Goal: Task Accomplishment & Management: Manage account settings

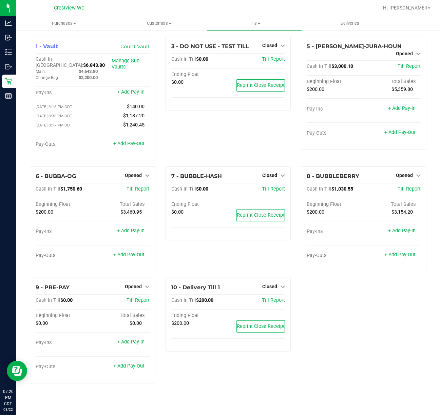
drag, startPoint x: 406, startPoint y: 353, endPoint x: 395, endPoint y: 337, distance: 19.0
click at [406, 353] on div "1 - Vault Count Vault Cash In Vault: $6,843.80 Main: $4,643.80 Change Bag: $2,2…" at bounding box center [228, 213] width 407 height 352
click at [407, 51] on span "Opened" at bounding box center [404, 53] width 17 height 5
click at [409, 57] on link "Close Till" at bounding box center [405, 59] width 18 height 5
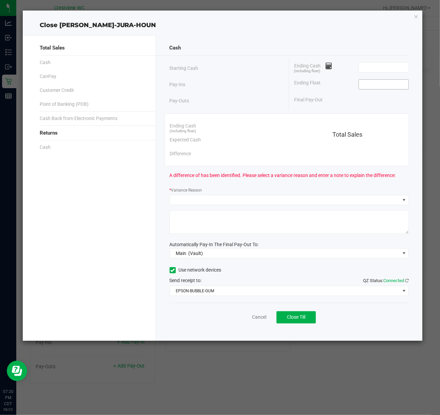
click at [404, 85] on input at bounding box center [384, 84] width 50 height 9
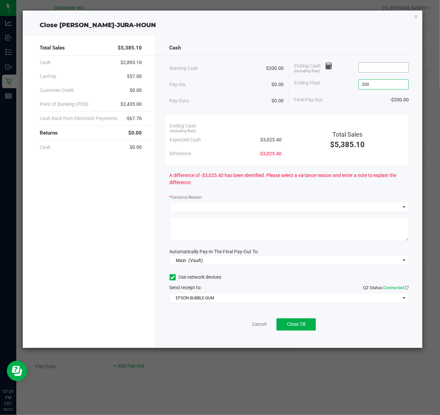
type input "$200.00"
click at [373, 66] on input at bounding box center [384, 67] width 50 height 9
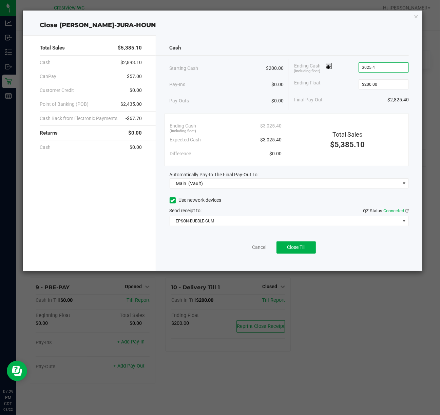
type input "$3,025.40"
click at [359, 40] on div "Cash Starting Cash $200.00 Pay-Ins $0.00 Pay-Outs $0.00 Ending Cash (including …" at bounding box center [289, 153] width 267 height 236
click at [301, 249] on span "Close Till" at bounding box center [296, 247] width 18 height 5
click at [250, 253] on div "Dismiss Reprint Closing Receipt" at bounding box center [289, 246] width 239 height 26
click at [250, 250] on link "Dismiss" at bounding box center [244, 247] width 16 height 7
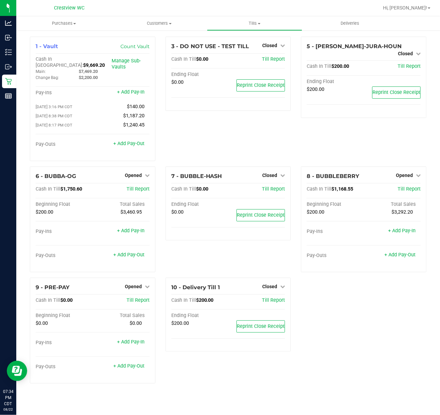
click at [213, 136] on div "3 - DO NOT USE - TEST TILL Closed Open Till Cash In Till $0.00 Till Report Endi…" at bounding box center [228, 102] width 136 height 130
click at [239, 138] on div "3 - DO NOT USE - TEST TILL Closed Open Till Cash In Till $0.00 Till Report Endi…" at bounding box center [228, 102] width 136 height 130
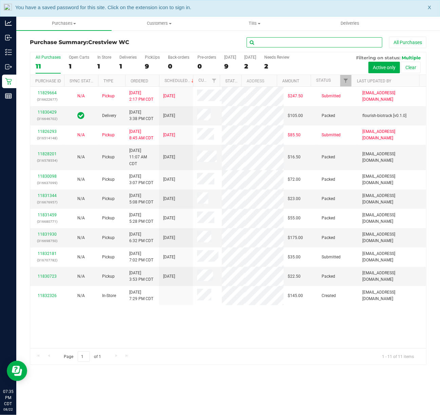
click at [267, 44] on input "text" at bounding box center [315, 42] width 136 height 10
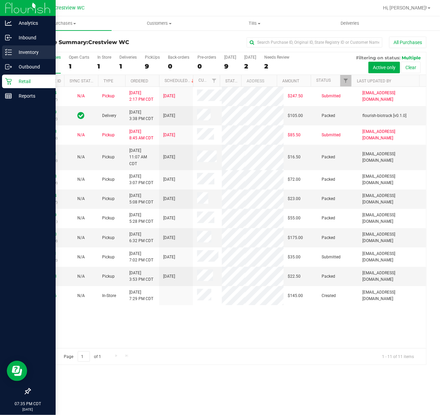
click at [12, 55] on p "Inventory" at bounding box center [32, 52] width 41 height 8
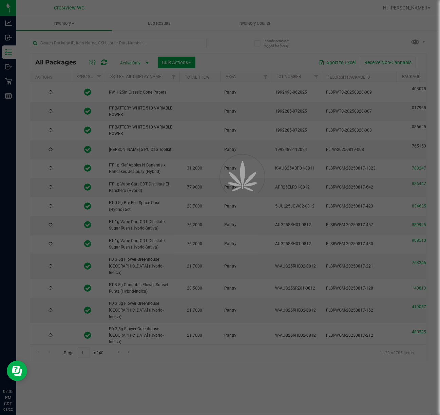
click at [142, 44] on div at bounding box center [220, 207] width 440 height 415
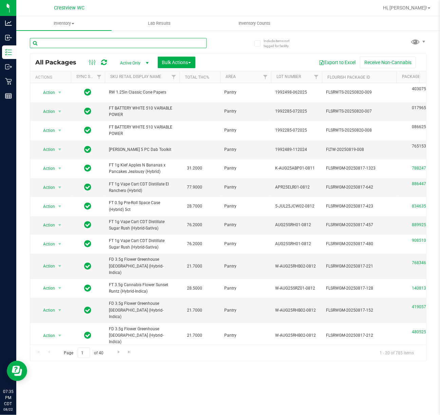
click at [142, 43] on input "text" at bounding box center [118, 43] width 177 height 10
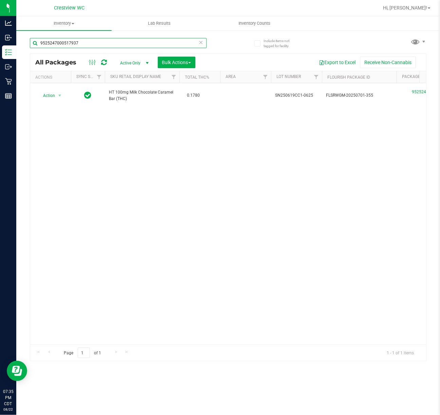
type input "9525247000517937"
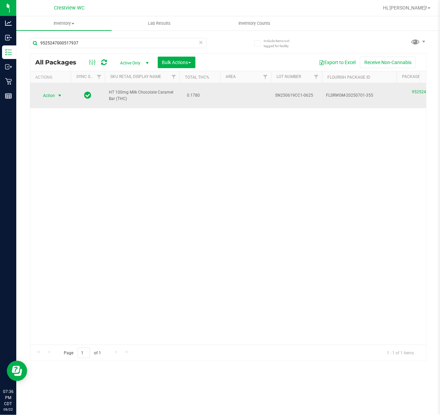
click at [44, 93] on span "Action" at bounding box center [46, 95] width 18 height 9
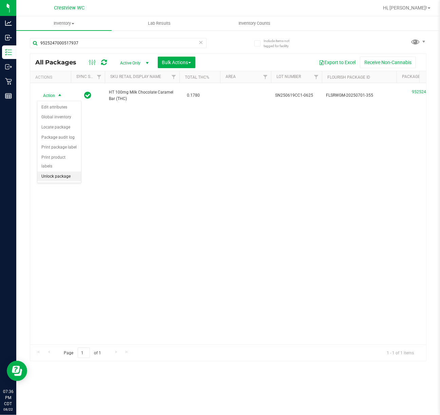
click at [68, 177] on li "Unlock package" at bounding box center [59, 177] width 44 height 10
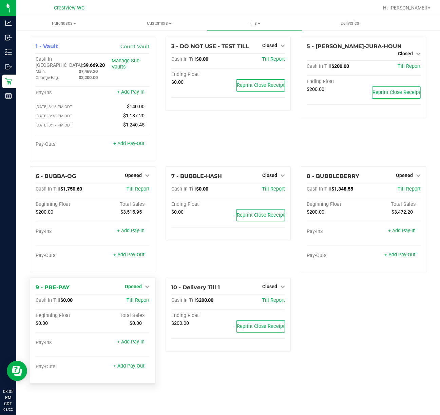
click at [140, 252] on link "+ Add Pay-Out" at bounding box center [128, 255] width 31 height 6
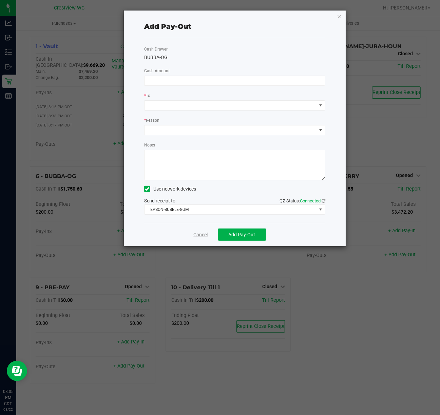
click at [205, 235] on link "Cancel" at bounding box center [201, 234] width 14 height 7
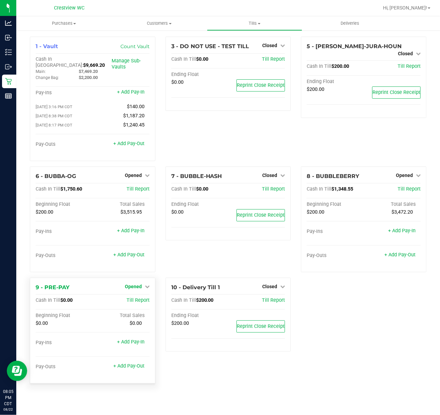
click at [138, 284] on span "Opened" at bounding box center [133, 286] width 17 height 5
click at [137, 298] on link "Close Till" at bounding box center [134, 300] width 18 height 5
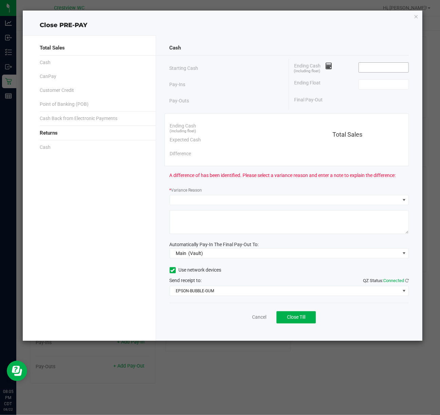
click at [372, 65] on input at bounding box center [384, 67] width 50 height 9
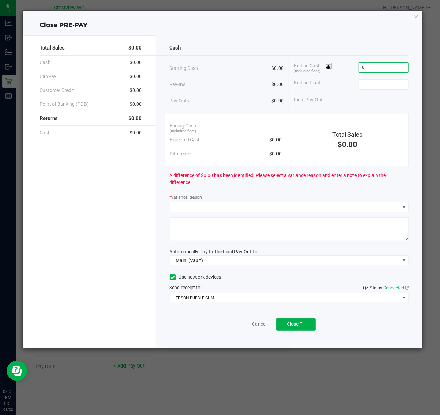
type input "$0.00"
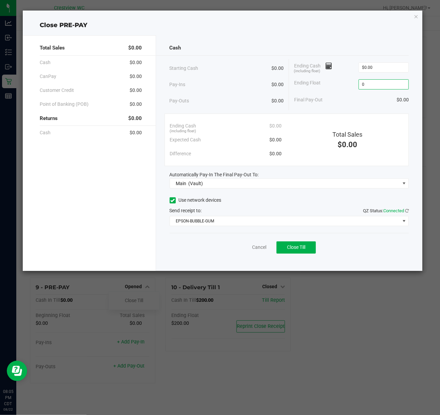
type input "$0.00"
click at [363, 22] on div "Close PRE-PAY" at bounding box center [223, 25] width 400 height 9
click at [297, 254] on div "Cancel Close Till" at bounding box center [289, 246] width 239 height 26
click at [297, 252] on button "Close Till" at bounding box center [295, 248] width 39 height 12
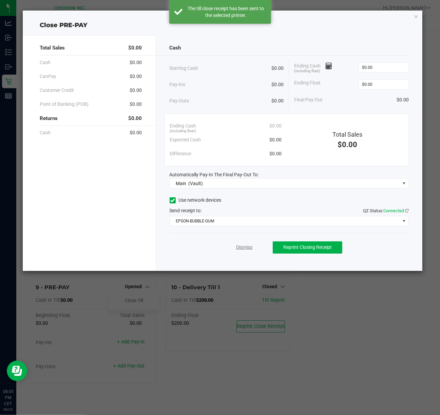
click at [248, 249] on link "Dismiss" at bounding box center [244, 247] width 16 height 7
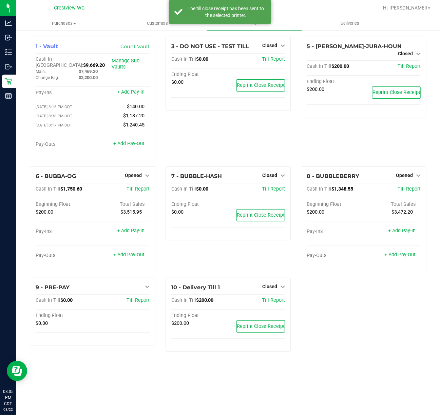
click at [334, 313] on div "1 - Vault Count Vault Cash In Vault: $9,669.20 Main: $7,469.20 Change Bag: $2,2…" at bounding box center [228, 197] width 407 height 321
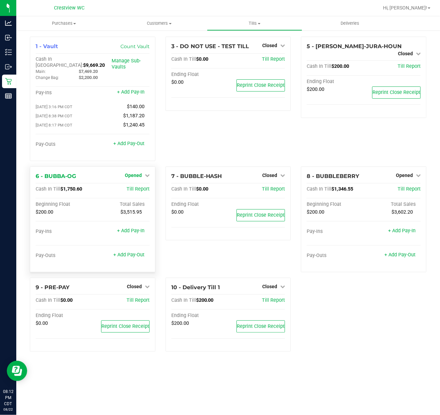
click at [141, 173] on span "Opened" at bounding box center [133, 175] width 17 height 5
click at [140, 187] on link "Close Till" at bounding box center [134, 189] width 18 height 5
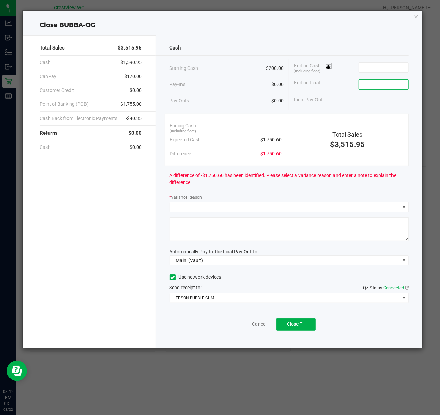
click at [397, 89] on input at bounding box center [384, 84] width 50 height 9
type input "$200.00"
click at [372, 66] on input at bounding box center [384, 67] width 50 height 9
click at [319, 50] on div "Cash" at bounding box center [289, 48] width 239 height 15
click at [269, 42] on div "Cash" at bounding box center [289, 48] width 239 height 15
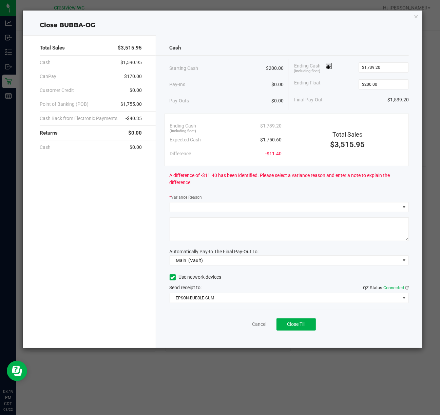
click at [261, 50] on div "Cash" at bounding box center [289, 48] width 239 height 15
click at [399, 66] on input "1739.2" at bounding box center [384, 67] width 50 height 9
type input "$1,739.60"
click at [339, 36] on div "Cash Starting Cash $200.00 Pay-Ins $0.00 Pay-Outs $0.00 Ending Cash (including …" at bounding box center [289, 191] width 267 height 313
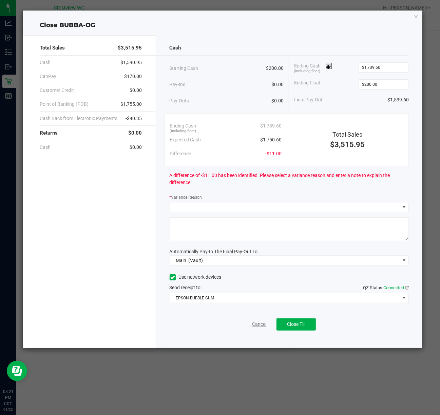
click at [259, 326] on link "Cancel" at bounding box center [259, 324] width 14 height 7
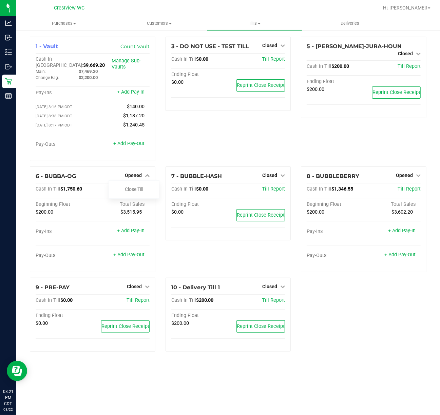
click at [277, 134] on div "3 - DO NOT USE - TEST TILL Closed Open Till Cash In Till $0.00 Till Report Endi…" at bounding box center [228, 102] width 136 height 130
click at [277, 142] on div "3 - DO NOT USE - TEST TILL Closed Open Till Cash In Till $0.00 Till Report Endi…" at bounding box center [228, 102] width 136 height 130
click at [405, 173] on span "Opened" at bounding box center [404, 175] width 17 height 5
click at [406, 187] on link "Close Till" at bounding box center [405, 189] width 18 height 5
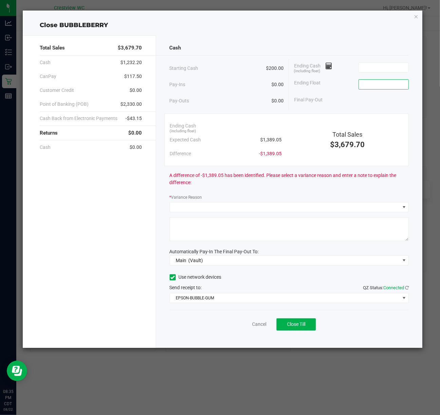
click at [396, 83] on input at bounding box center [384, 84] width 50 height 9
type input "$200.00"
drag, startPoint x: 382, startPoint y: 67, endPoint x: 386, endPoint y: 65, distance: 4.4
click at [382, 67] on input at bounding box center [384, 67] width 50 height 9
type input "$1,379.05"
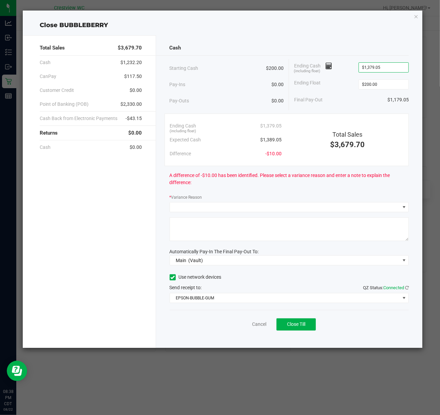
click at [319, 16] on div "Close BUBBLEBERRY Total Sales $3,679.70 Cash $1,232.20 CanPay $117.50 Customer …" at bounding box center [223, 180] width 400 height 338
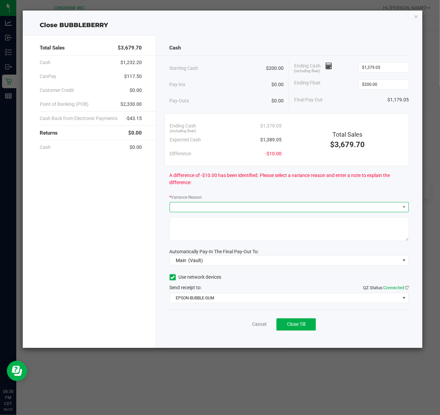
click at [258, 209] on span at bounding box center [285, 207] width 230 height 9
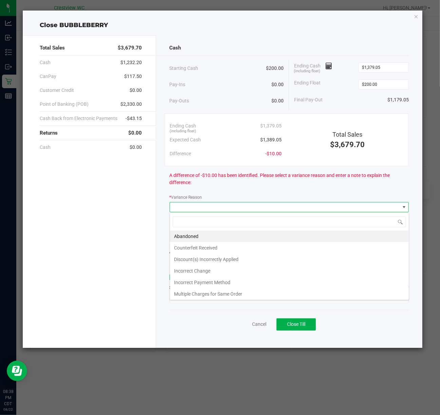
scroll to position [10, 239]
click at [239, 270] on li "Incorrect Change" at bounding box center [289, 271] width 239 height 12
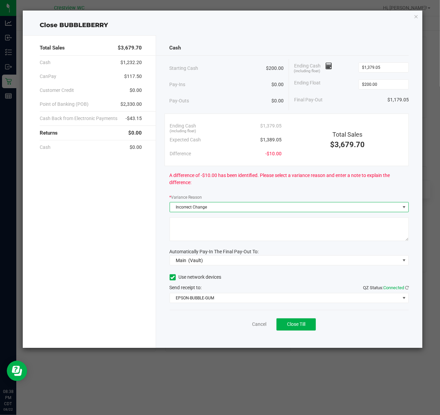
click at [261, 221] on textarea at bounding box center [289, 229] width 239 height 24
type textarea "C"
click at [254, 218] on textarea at bounding box center [289, 229] width 239 height 24
drag, startPoint x: 254, startPoint y: 218, endPoint x: 126, endPoint y: 223, distance: 127.9
click at [115, 227] on div "Total Sales $3,679.70 Cash $1,232.20 CanPay $117.50 Customer Credit $0.00 Point…" at bounding box center [223, 191] width 400 height 313
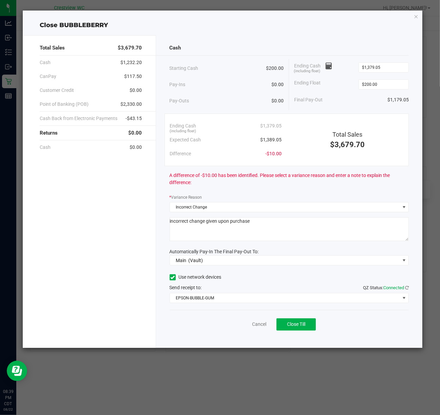
type textarea "incorrect change given upon purchase"
click at [243, 81] on div "Pay-Ins $0.00" at bounding box center [227, 85] width 114 height 14
click at [377, 382] on ngb-modal-window "Close BUBBLEBERRY Total Sales $3,679.70 Cash $1,232.20 CanPay $117.50 Customer …" at bounding box center [222, 207] width 445 height 415
drag, startPoint x: 309, startPoint y: 329, endPoint x: 309, endPoint y: 325, distance: 4.1
click at [309, 329] on button "Close Till" at bounding box center [295, 325] width 39 height 12
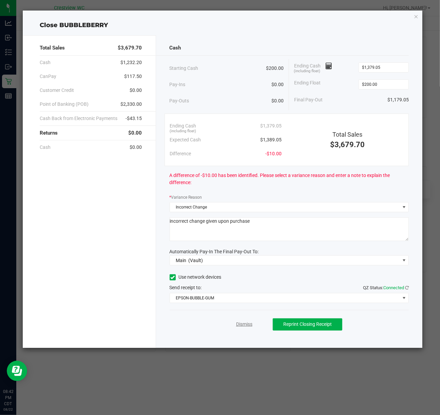
click at [246, 327] on link "Dismiss" at bounding box center [244, 324] width 16 height 7
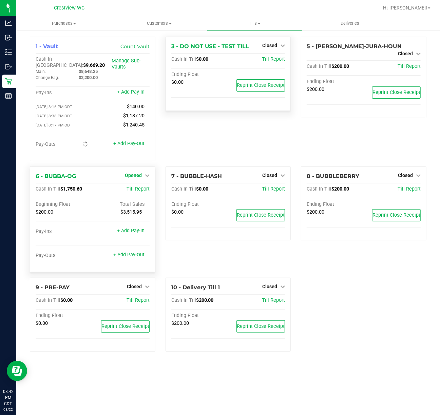
click at [126, 173] on span "Opened" at bounding box center [133, 175] width 17 height 5
click at [133, 173] on span "Opened" at bounding box center [133, 175] width 17 height 5
click at [135, 187] on link "Close Till" at bounding box center [134, 189] width 18 height 5
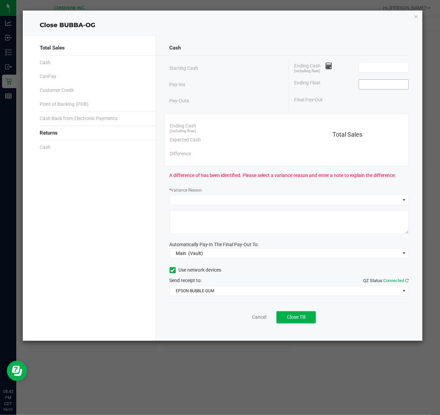
click at [363, 83] on input at bounding box center [384, 84] width 50 height 9
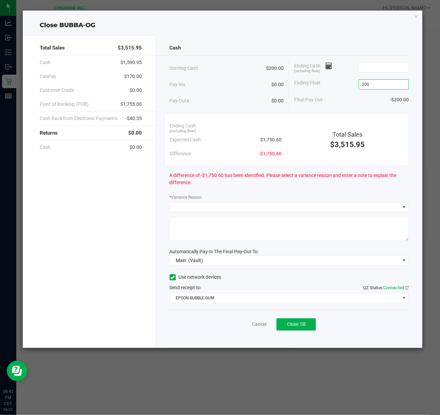
type input "$200.00"
click at [366, 34] on div "Total Sales $3,515.95 Cash $1,590.95 CanPay $170.00 Customer Credit $0.00 Point…" at bounding box center [223, 189] width 400 height 318
click at [385, 70] on input at bounding box center [384, 67] width 50 height 9
type input "$1,739.60"
click at [352, 37] on div "Cash Starting Cash $200.00 Pay-Ins $0.00 Pay-Outs $0.00 Ending Cash (including …" at bounding box center [289, 191] width 267 height 313
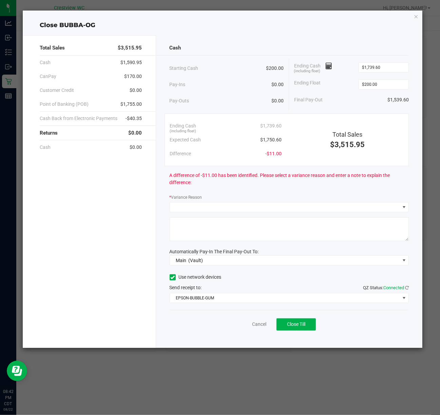
click at [237, 213] on div "Cash Starting Cash $200.00 Pay-Ins $0.00 Pay-Outs $0.00 Ending Cash (including …" at bounding box center [289, 191] width 267 height 313
click at [245, 207] on span at bounding box center [285, 207] width 230 height 9
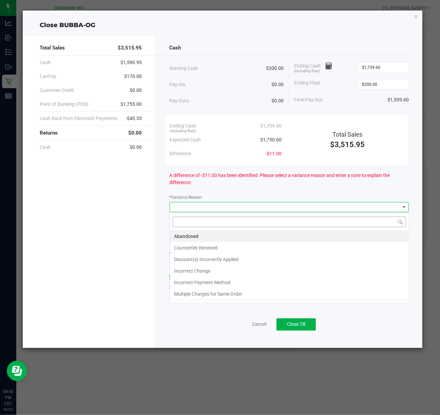
scroll to position [10, 239]
click at [246, 268] on li "Incorrect Change" at bounding box center [289, 271] width 239 height 12
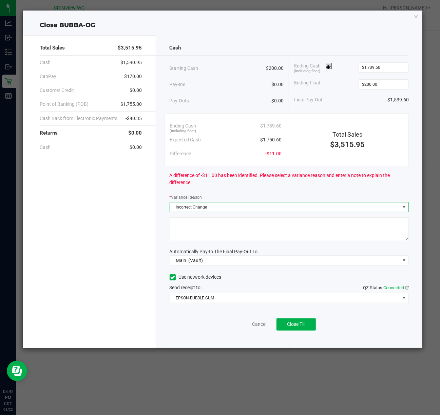
click at [255, 227] on textarea at bounding box center [289, 229] width 239 height 24
paste textarea "incorrect change given upon purchase"
type textarea "incorrect change given upon purchase"
click at [224, 73] on div "Starting Cash $200.00" at bounding box center [227, 68] width 114 height 19
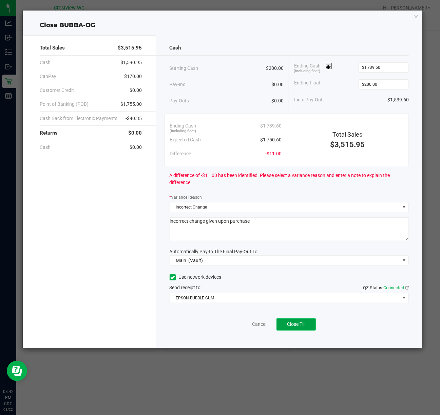
click at [305, 327] on span "Close Till" at bounding box center [296, 324] width 18 height 5
click at [251, 329] on div "Dismiss Reprint Closing Receipt" at bounding box center [289, 323] width 239 height 26
click at [250, 326] on link "Dismiss" at bounding box center [244, 324] width 16 height 7
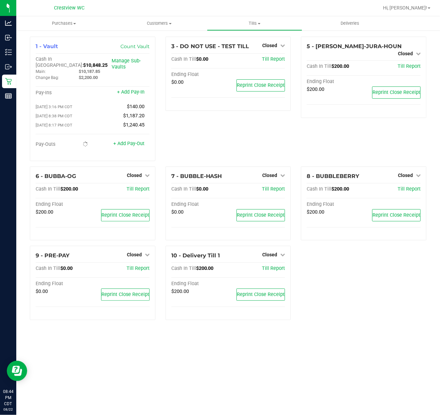
click at [226, 132] on div "3 - DO NOT USE - TEST TILL Closed Open Till Cash In Till $0.00 Till Report Endi…" at bounding box center [228, 102] width 136 height 130
click at [251, 20] on span "Tills" at bounding box center [254, 23] width 95 height 6
click at [246, 52] on span "Reconcile e-payments" at bounding box center [241, 49] width 68 height 6
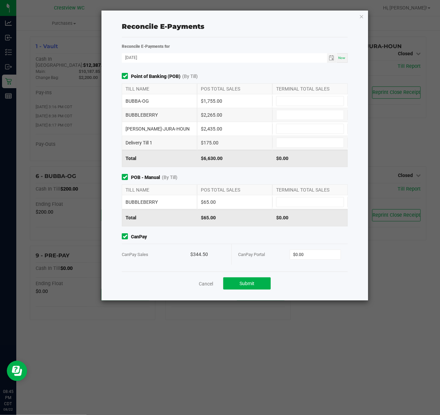
click at [215, 101] on div "$1,755.00" at bounding box center [234, 101] width 75 height 14
copy div "1,755.00"
click at [291, 103] on input at bounding box center [309, 100] width 67 height 9
paste input "1755"
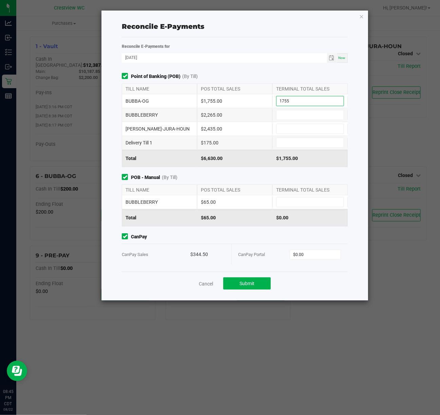
type input "$1,755.00"
click at [215, 116] on div "$2,265.00" at bounding box center [234, 115] width 75 height 14
copy div "2,265.00"
click at [301, 114] on input at bounding box center [309, 114] width 67 height 9
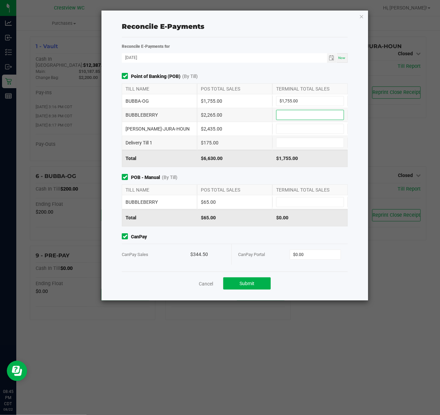
paste input "2265"
type input "$2,265.00"
click at [219, 133] on div "$2,435.00" at bounding box center [234, 129] width 75 height 14
click at [217, 129] on div "$2,435.00" at bounding box center [234, 129] width 75 height 14
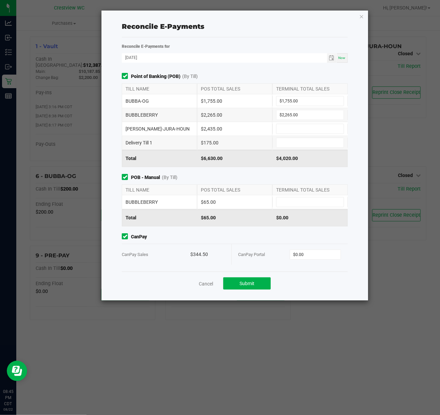
copy div "2,435.00"
click at [291, 128] on input at bounding box center [309, 128] width 67 height 9
paste input "2435"
type input "$2,435.00"
click at [210, 143] on div "$175.00" at bounding box center [234, 143] width 75 height 14
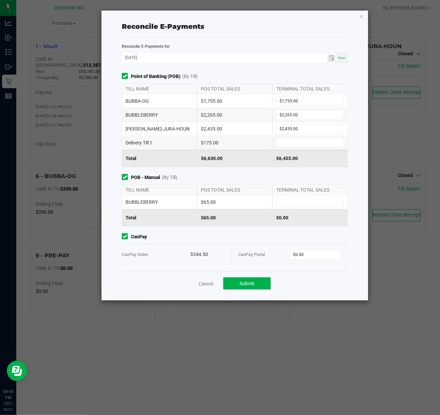
click at [210, 143] on div "$175.00" at bounding box center [234, 143] width 75 height 14
copy div "175.00"
click at [295, 138] on span at bounding box center [310, 143] width 68 height 10
click at [294, 139] on input at bounding box center [309, 142] width 67 height 9
paste input "175"
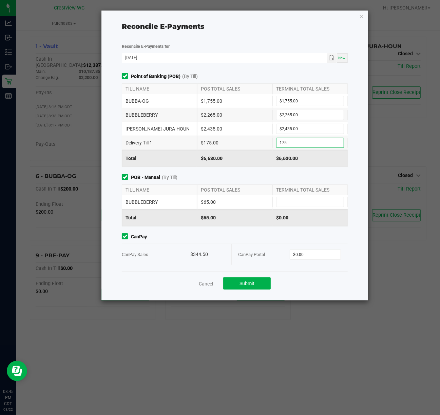
type input "$175.00"
click at [211, 204] on div "$65.00" at bounding box center [234, 202] width 75 height 14
copy div "65.00"
click at [293, 200] on input at bounding box center [309, 201] width 67 height 9
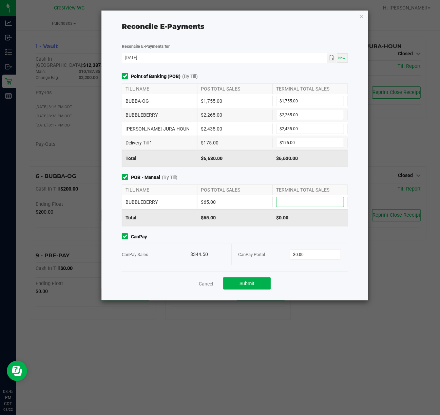
paste input "65"
type input "$65.00"
click at [239, 79] on div "Point of Banking (POB) (By Till) TILL NAME POS TOTAL SALES TERMINAL TOTAL SALES…" at bounding box center [235, 120] width 236 height 94
click at [204, 254] on div "$344.50" at bounding box center [207, 254] width 34 height 21
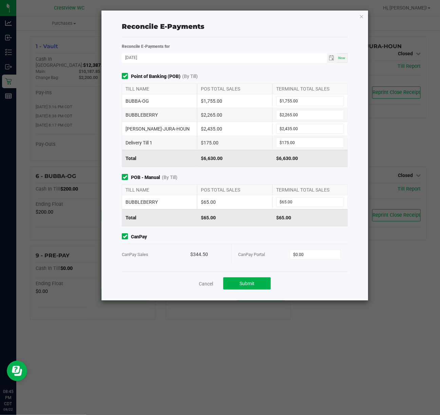
copy div "344.50"
click at [305, 259] on input "0" at bounding box center [315, 254] width 51 height 9
paste input "344.5"
type input "$344.50"
click at [268, 229] on div "Point of Banking (POB) (By Till) TILL NAME POS TOTAL SALES TERMINAL TOTAL SALES…" at bounding box center [235, 172] width 236 height 199
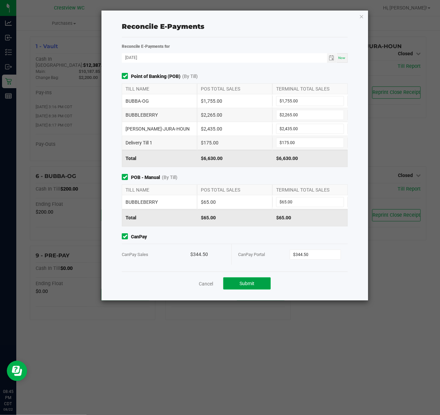
click at [254, 286] on button "Submit" at bounding box center [246, 283] width 47 height 12
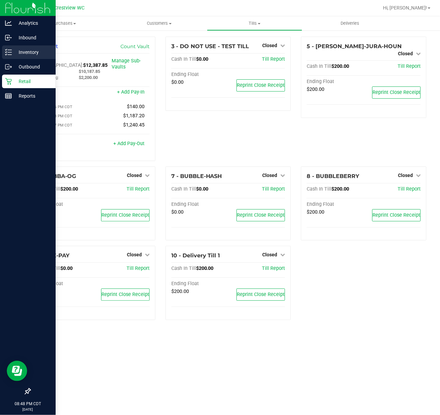
click at [23, 52] on p "Inventory" at bounding box center [32, 52] width 41 height 8
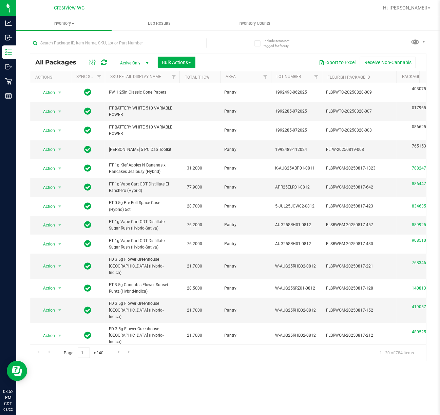
click at [331, 38] on div "All Packages Active Only Active Only Lab Samples Locked All External Internal B…" at bounding box center [228, 197] width 397 height 330
click at [242, 19] on uib-tab-heading "Inventory Counts" at bounding box center [254, 24] width 95 height 14
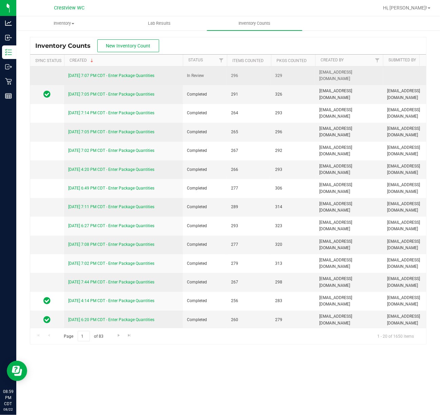
click at [114, 77] on link "[DATE] 7:07 PM CDT - Enter Package Quantities" at bounding box center [111, 75] width 86 height 5
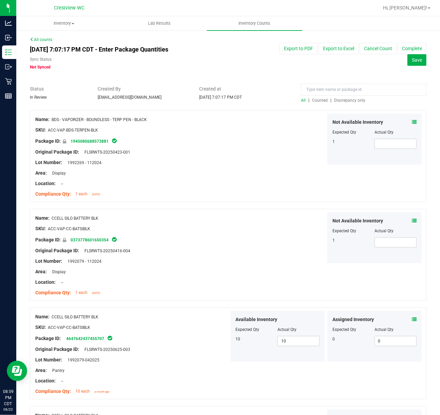
click at [347, 101] on span "Discrepancy only" at bounding box center [349, 100] width 31 height 5
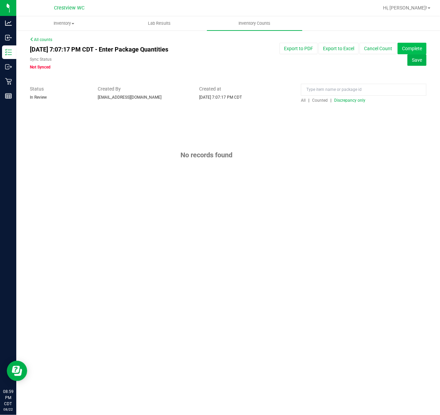
click at [406, 49] on button "Complete" at bounding box center [412, 49] width 29 height 12
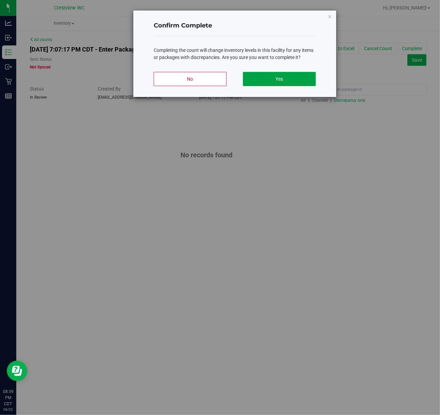
click at [302, 75] on button "Yes" at bounding box center [279, 79] width 73 height 14
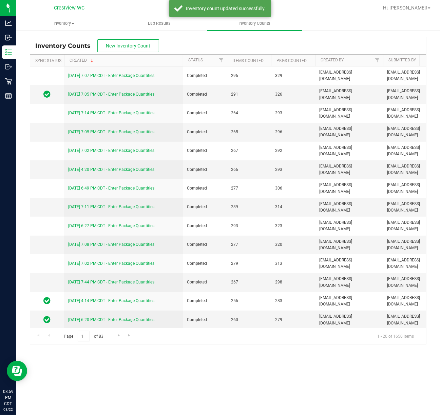
click at [305, 41] on div "Inventory Counts New Inventory Count" at bounding box center [228, 45] width 396 height 17
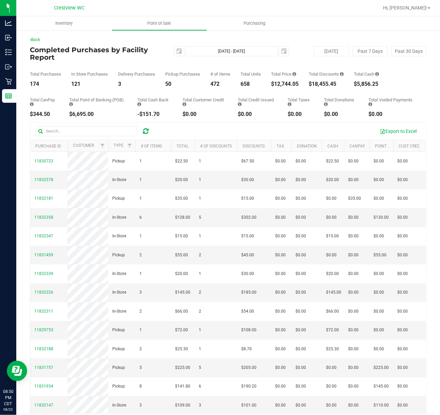
click at [157, 54] on div "2025-08-22 Aug 22, 2025 - Aug 22, 2025 2025-08-22" at bounding box center [225, 51] width 137 height 10
click at [178, 55] on span "select" at bounding box center [178, 50] width 9 height 9
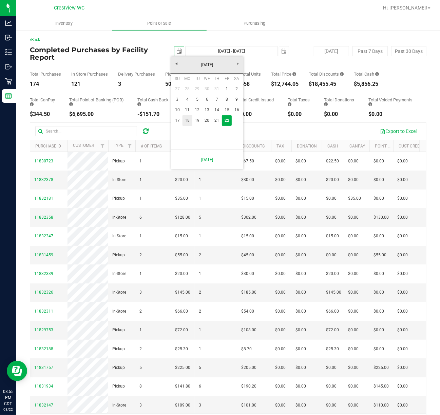
click at [188, 125] on link "18" at bounding box center [187, 120] width 10 height 11
type input "2025-08-18"
type input "Aug 18, 2025 - Aug 22, 2025"
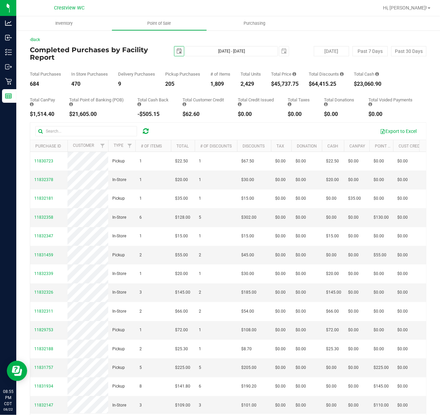
click at [292, 45] on div "Back Completed Purchases by Facility Report 2025-08-18 Aug 18, 2025 - Aug 22, 2…" at bounding box center [228, 233] width 397 height 393
click at [178, 52] on span "select" at bounding box center [178, 51] width 5 height 5
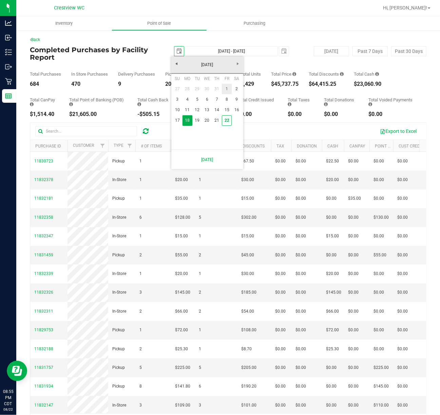
click at [228, 90] on link "1" at bounding box center [227, 89] width 10 height 11
type input "2025-08-01"
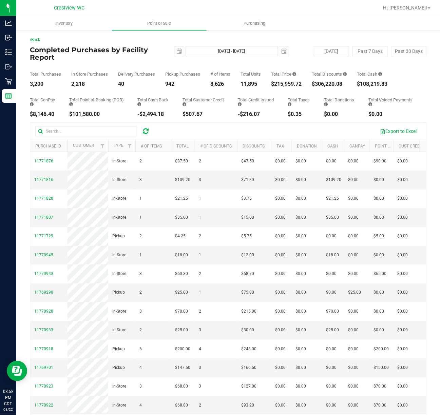
click at [151, 51] on h4 "Completed Purchases by Facility Report" at bounding box center [96, 53] width 132 height 15
click at [314, 47] on button "Today" at bounding box center [331, 51] width 35 height 10
type input "Aug 22, 2025 - Aug 22, 2025"
